Goal: Task Accomplishment & Management: Manage account settings

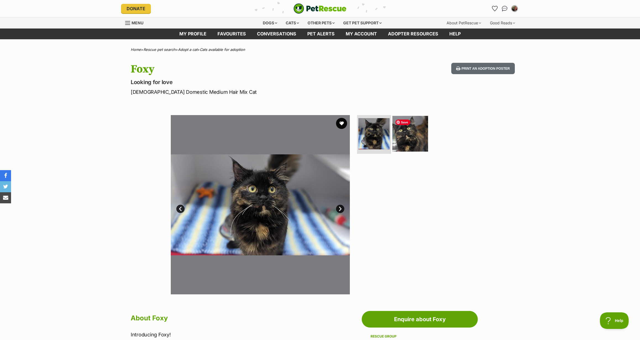
click at [405, 134] on img at bounding box center [410, 134] width 36 height 36
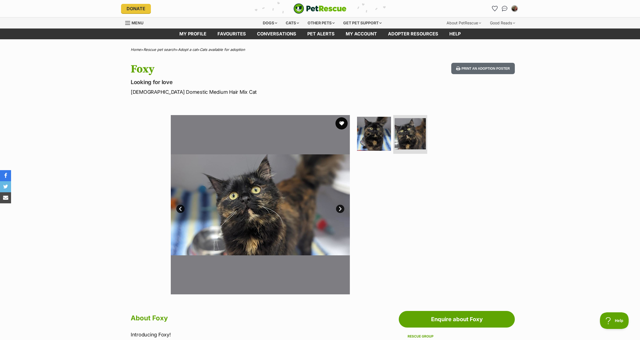
click at [340, 124] on button "favourite" at bounding box center [342, 123] width 12 height 12
